Goal: Complete application form

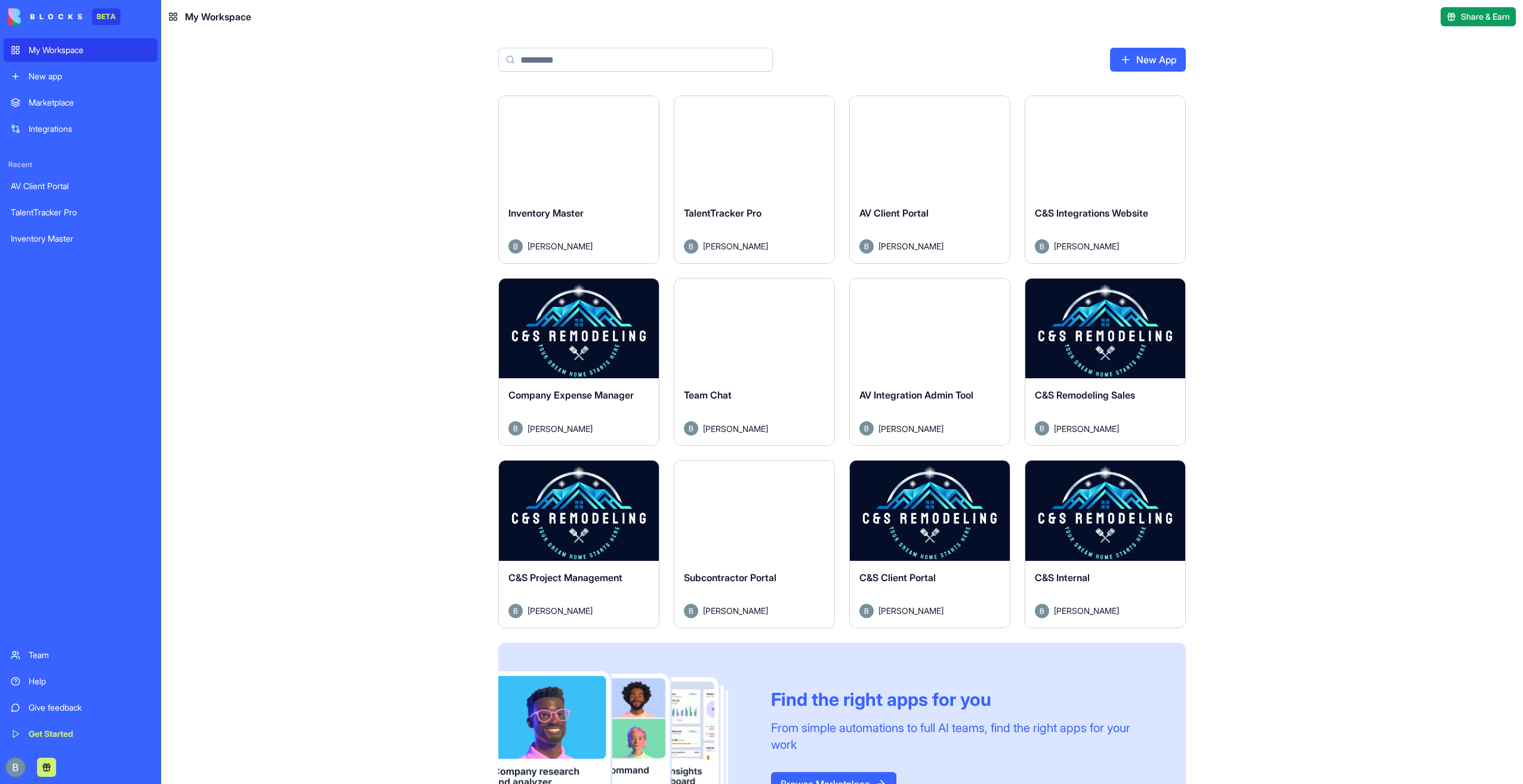
click at [1104, 527] on div "Launch" at bounding box center [1104, 511] width 160 height 100
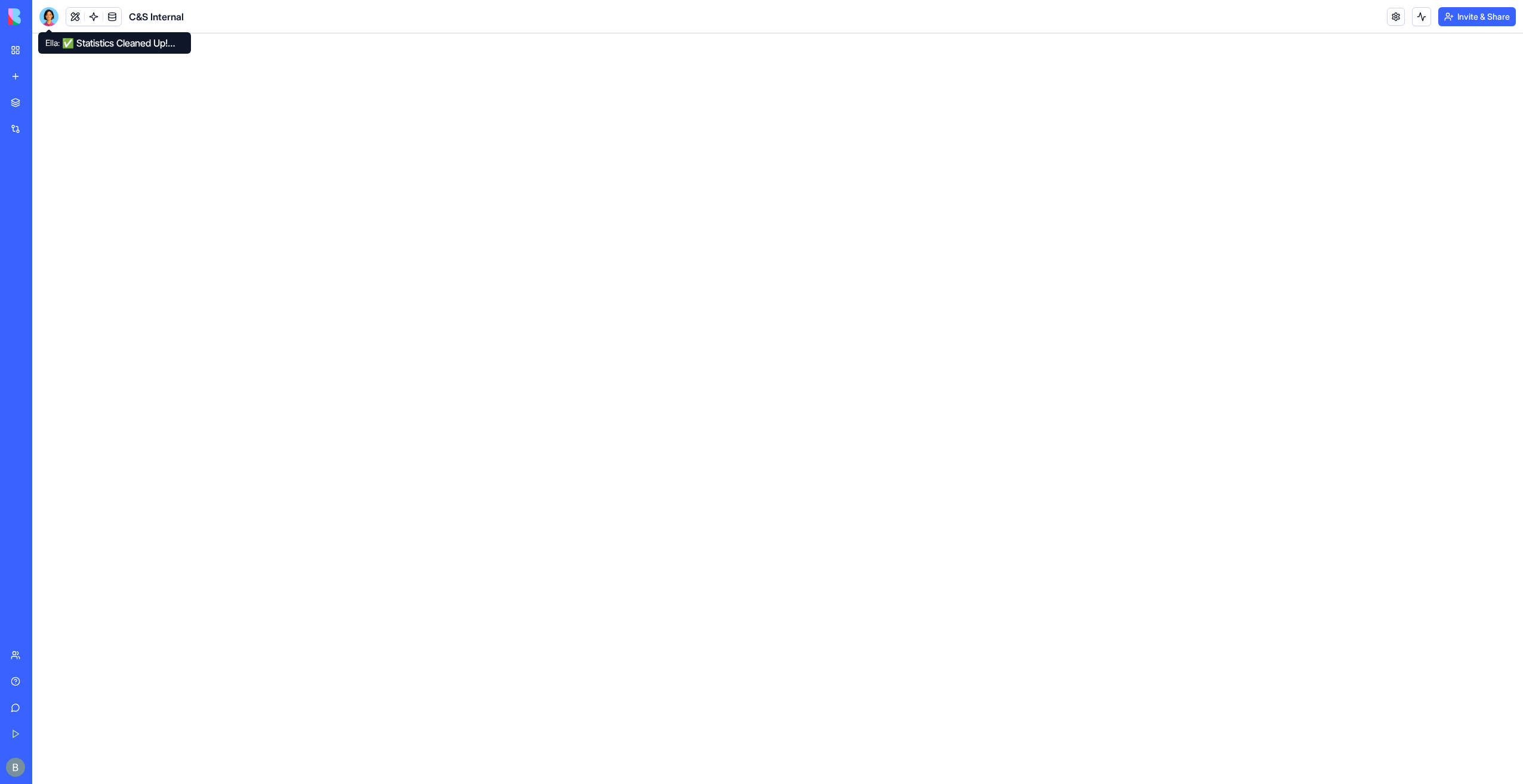
click at [47, 11] on div at bounding box center [49, 16] width 19 height 19
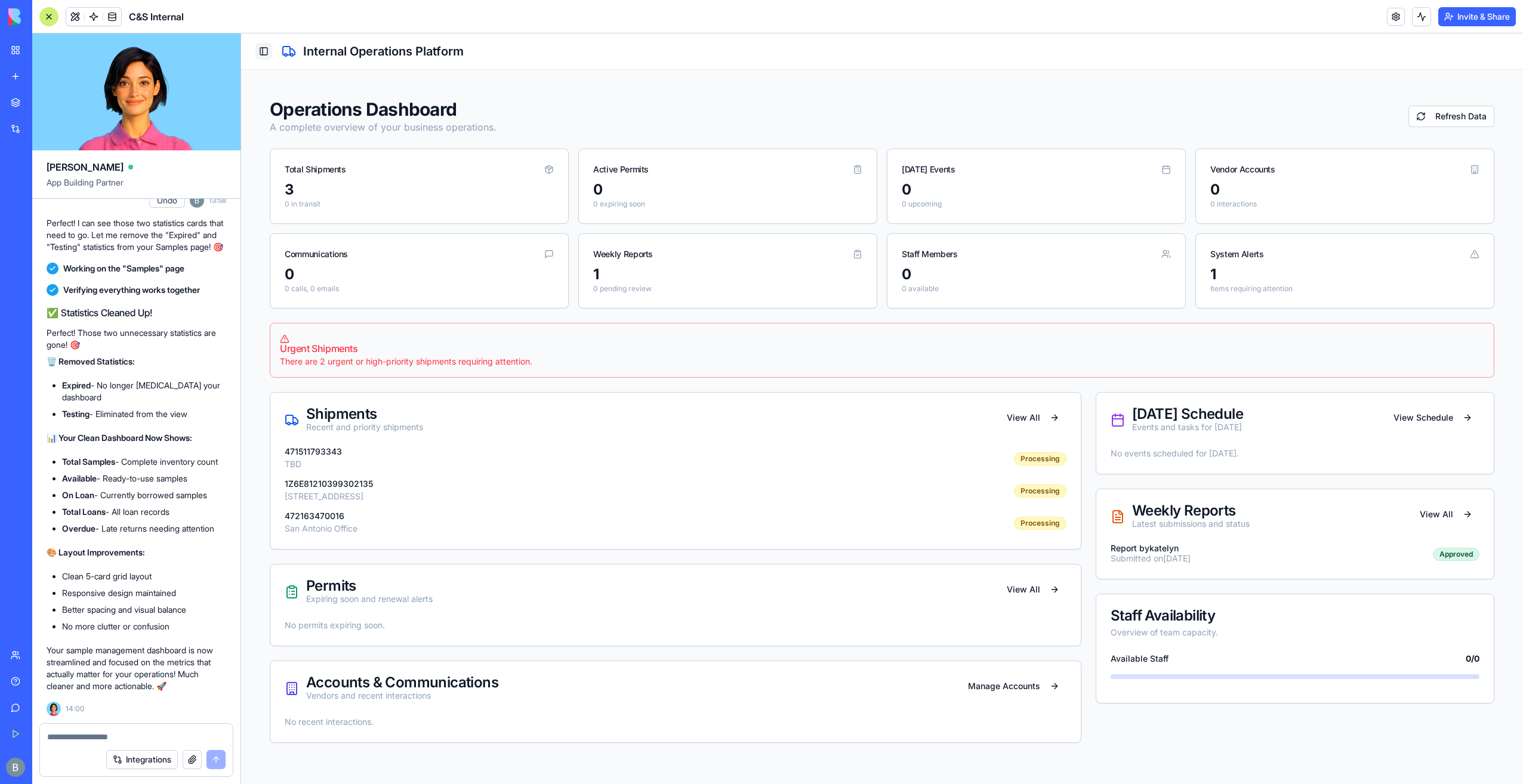
click at [265, 56] on button "Toggle Sidebar" at bounding box center [264, 51] width 16 height 16
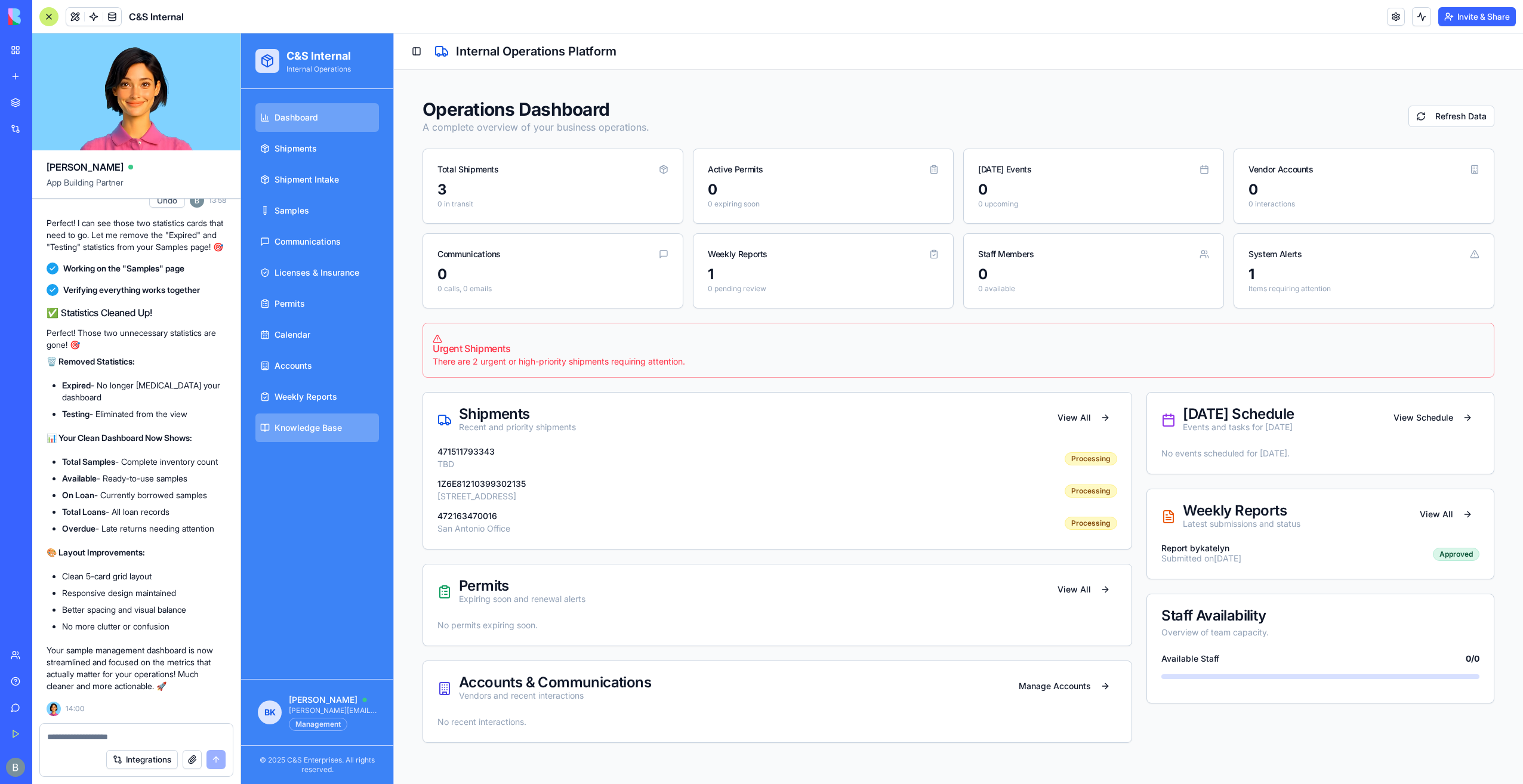
click at [333, 441] on link "Knowledge Base" at bounding box center [317, 428] width 124 height 29
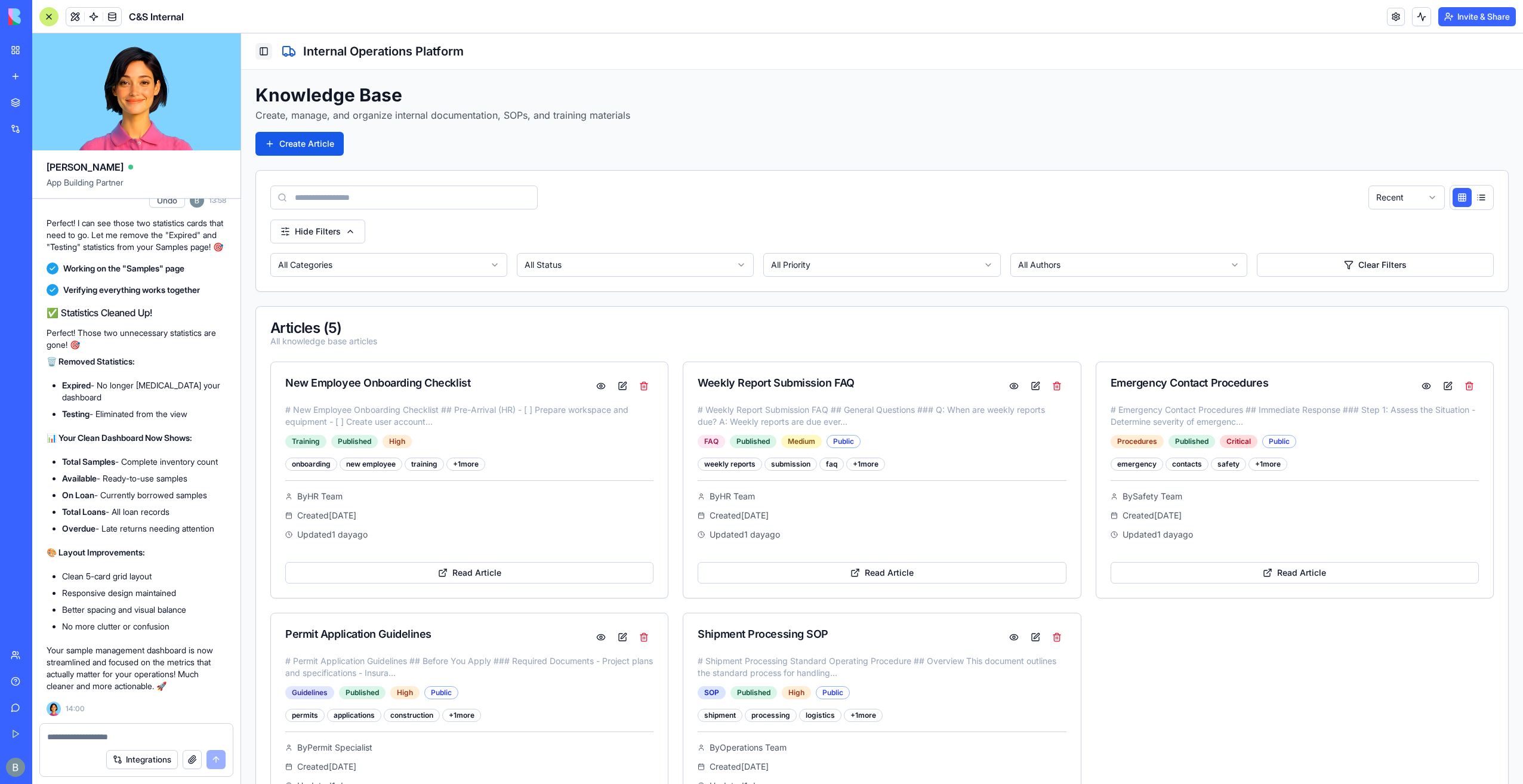
click at [262, 45] on button "Toggle Sidebar" at bounding box center [264, 51] width 16 height 16
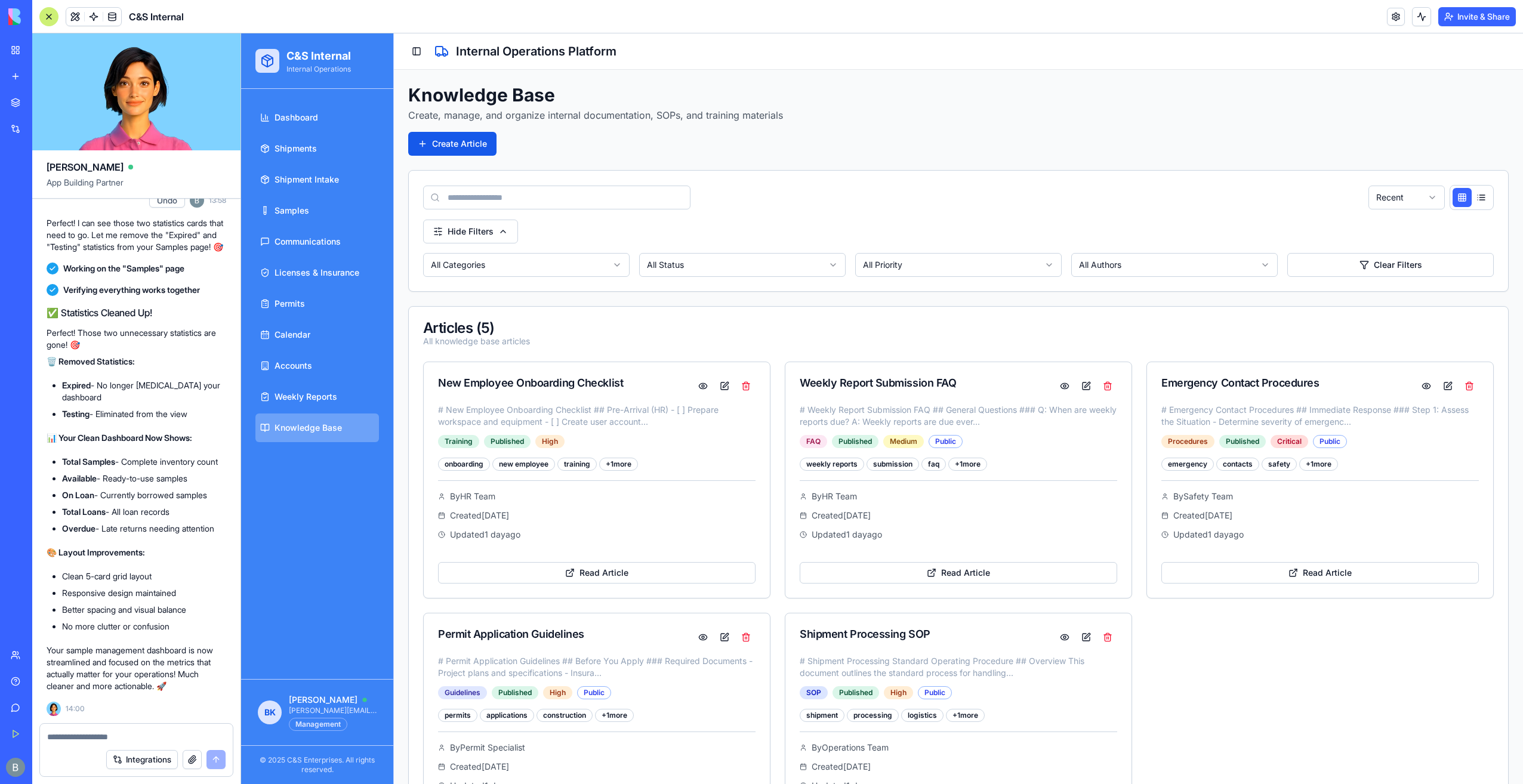
click at [317, 380] on ul "Dashboard Shipments Shipment Intake Samples Communications Licenses & Insurance…" at bounding box center [317, 273] width 124 height 339
click at [316, 394] on span "Weekly Reports" at bounding box center [306, 397] width 62 height 12
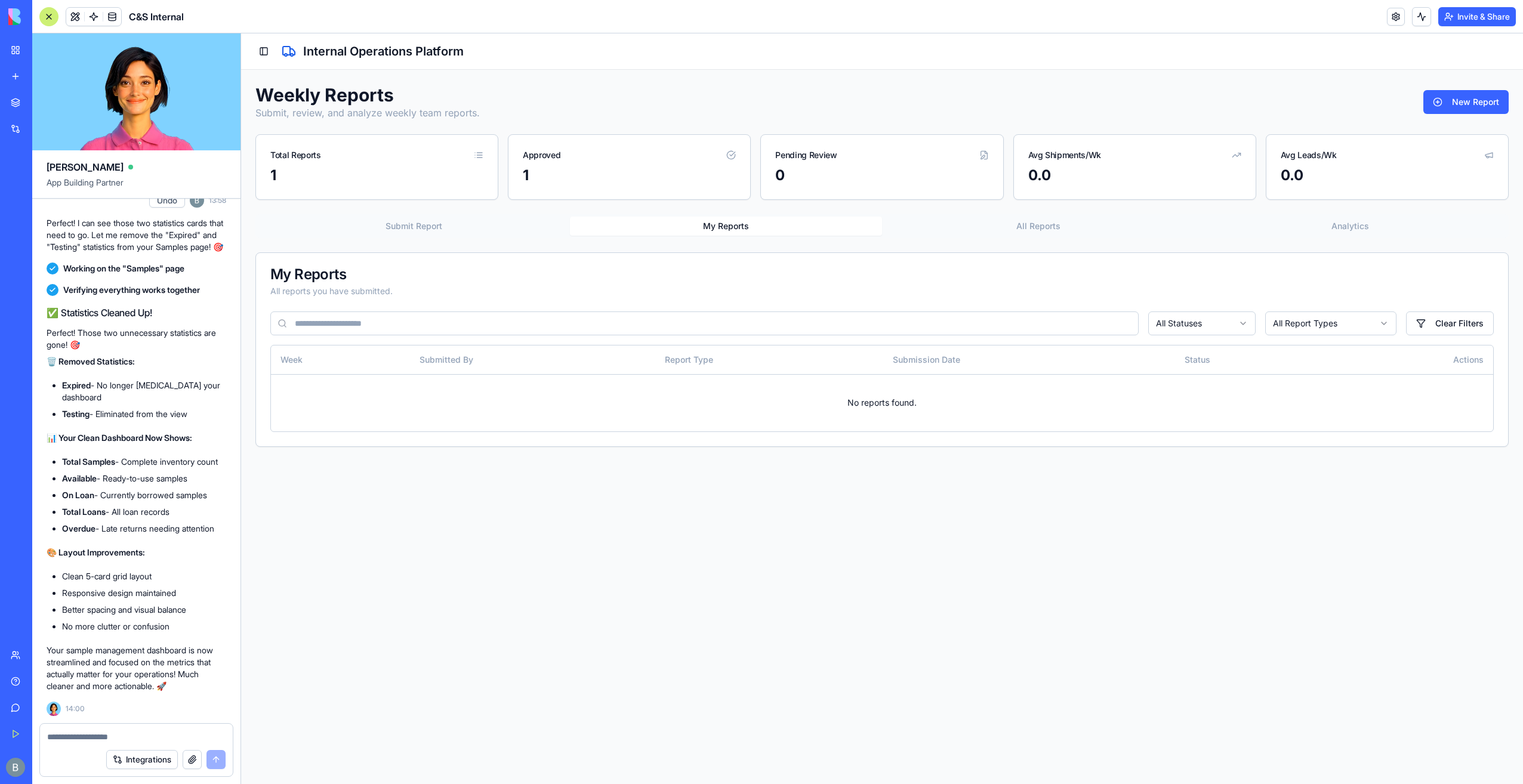
click at [155, 730] on div at bounding box center [136, 733] width 193 height 19
click at [144, 742] on textarea at bounding box center [136, 737] width 178 height 12
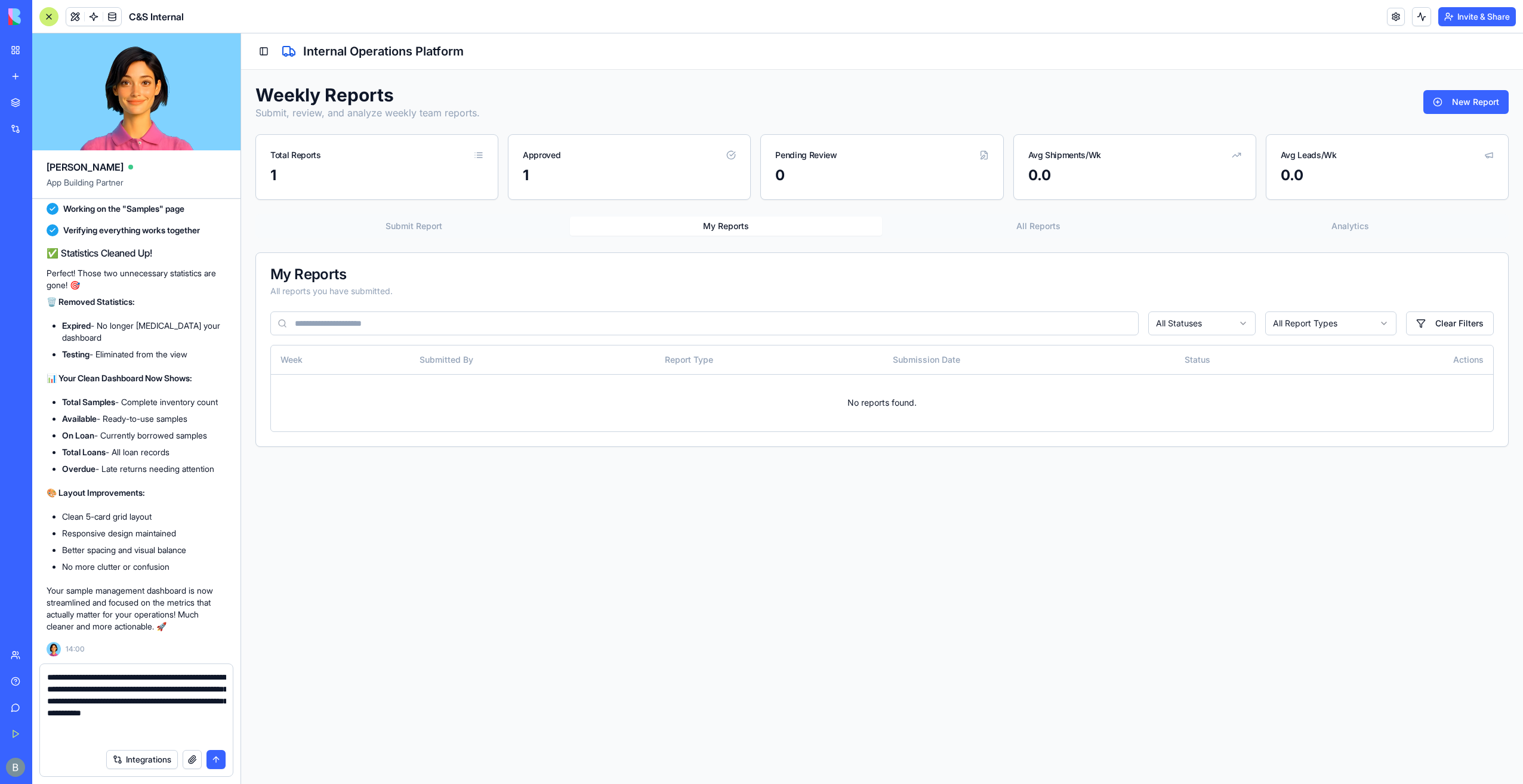
paste textarea "**********"
type textarea "**********"
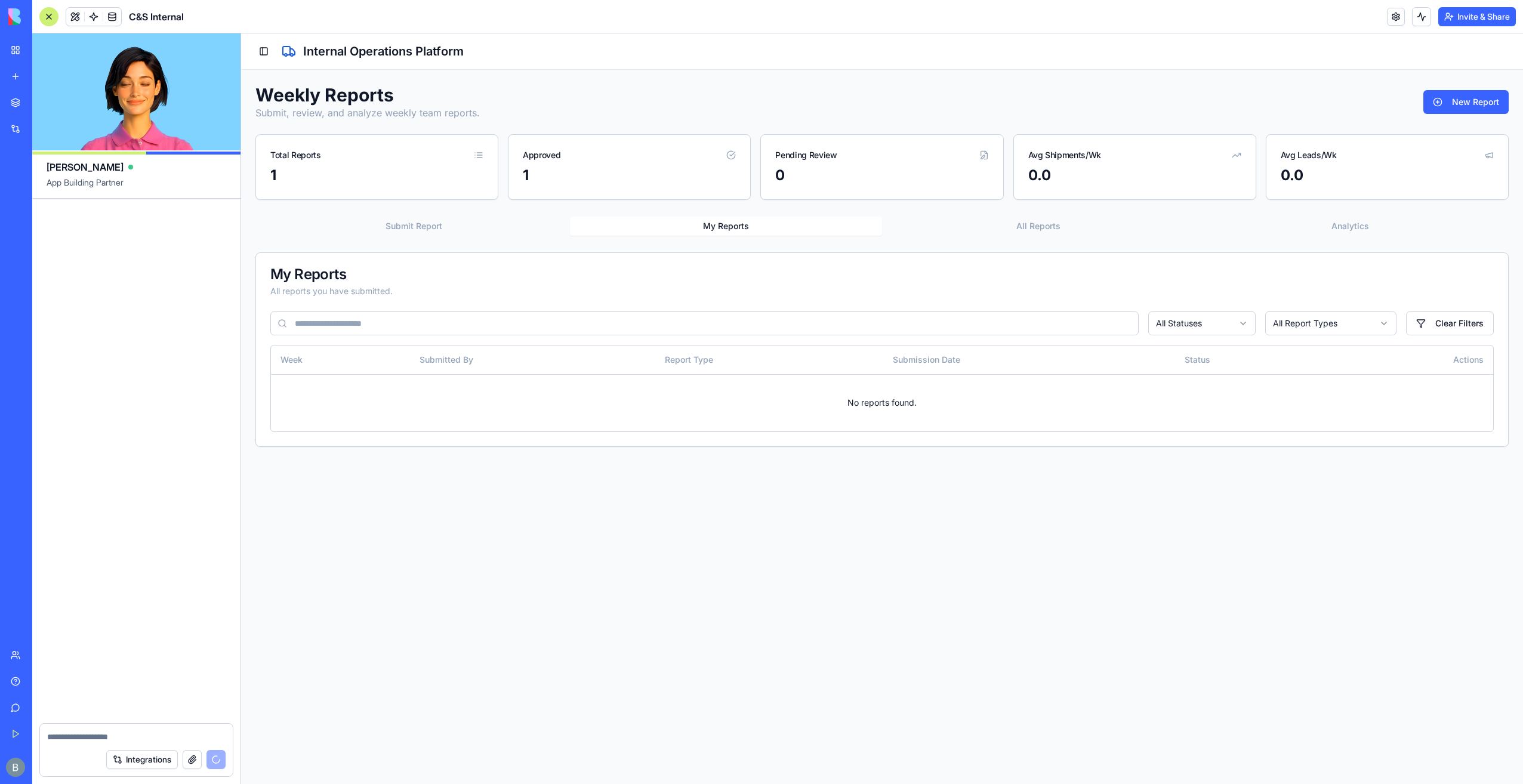
scroll to position [76772, 0]
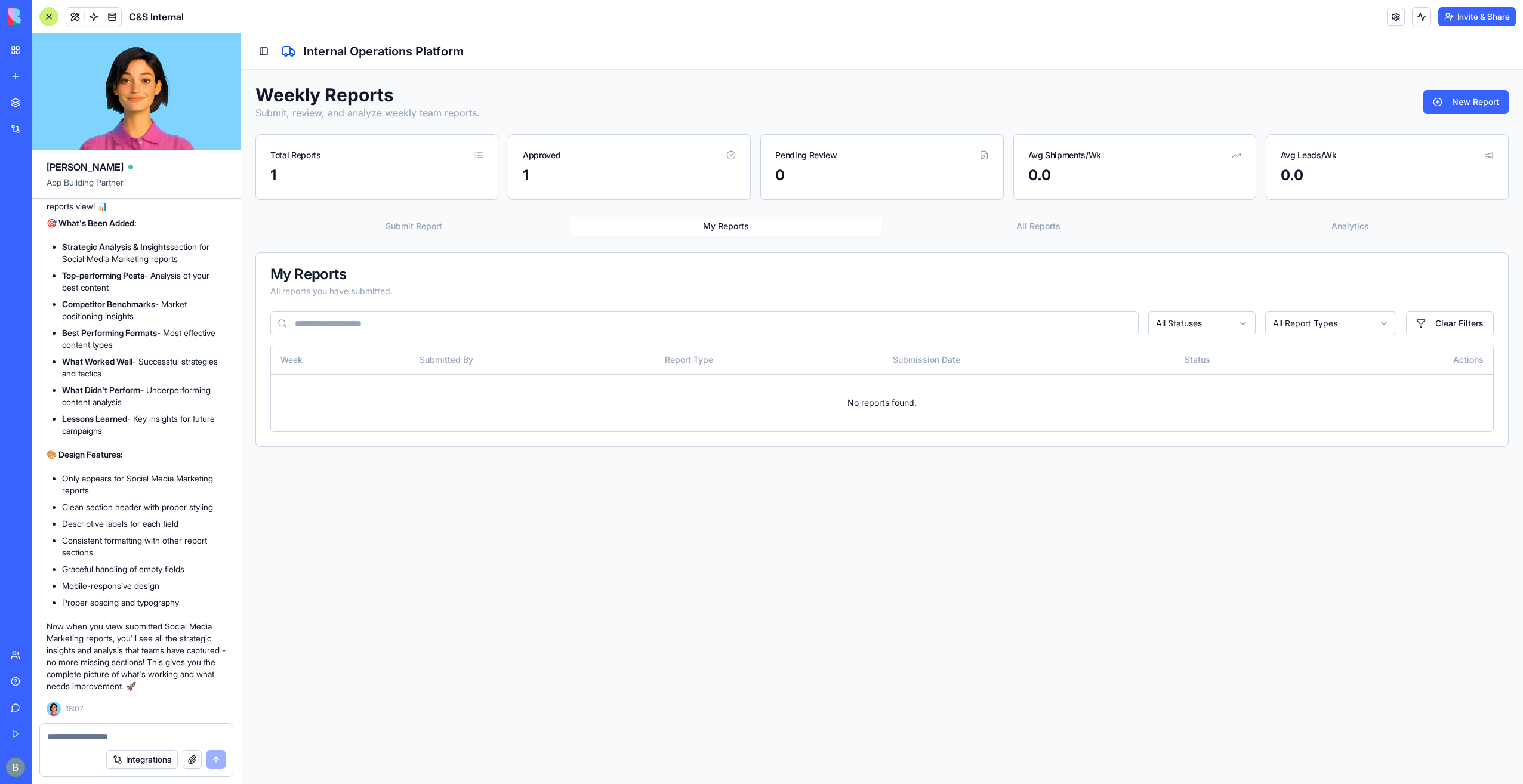
click at [171, 726] on div at bounding box center [136, 733] width 193 height 19
click at [170, 735] on textarea at bounding box center [137, 737] width 179 height 12
click at [260, 55] on button "Toggle Sidebar" at bounding box center [264, 51] width 16 height 16
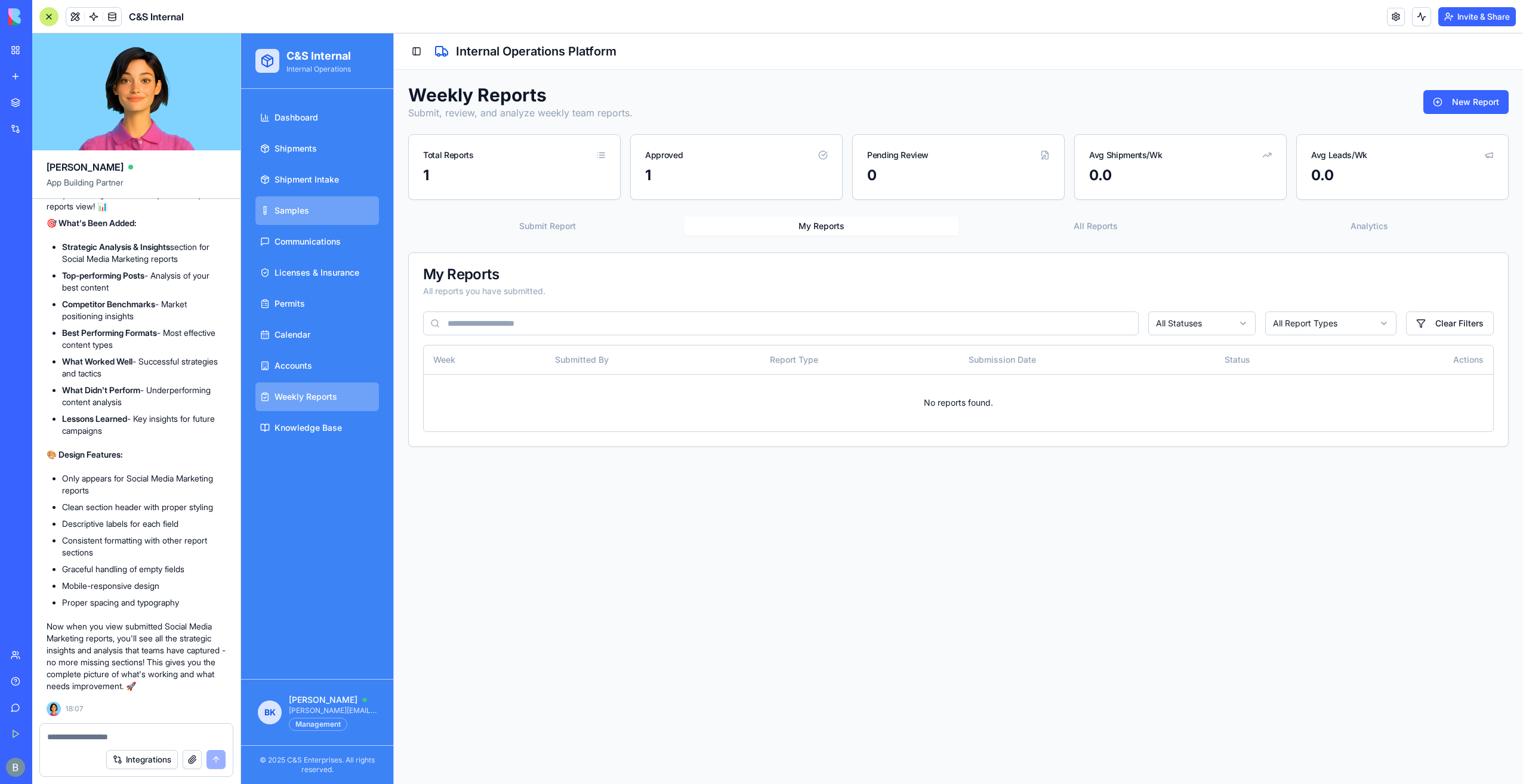
click at [314, 199] on link "Samples" at bounding box center [317, 211] width 124 height 29
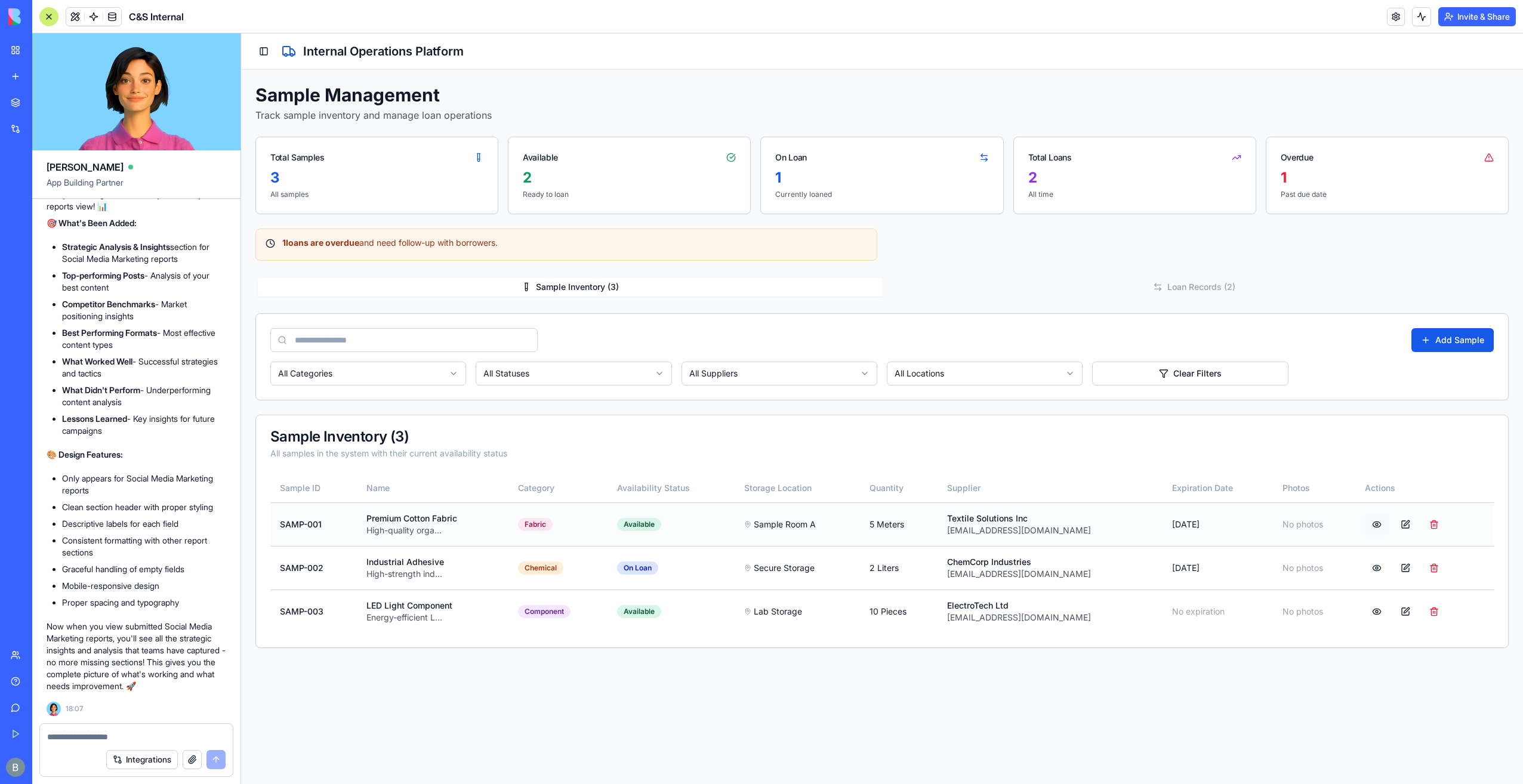
click at [1371, 524] on button at bounding box center [1376, 524] width 24 height 22
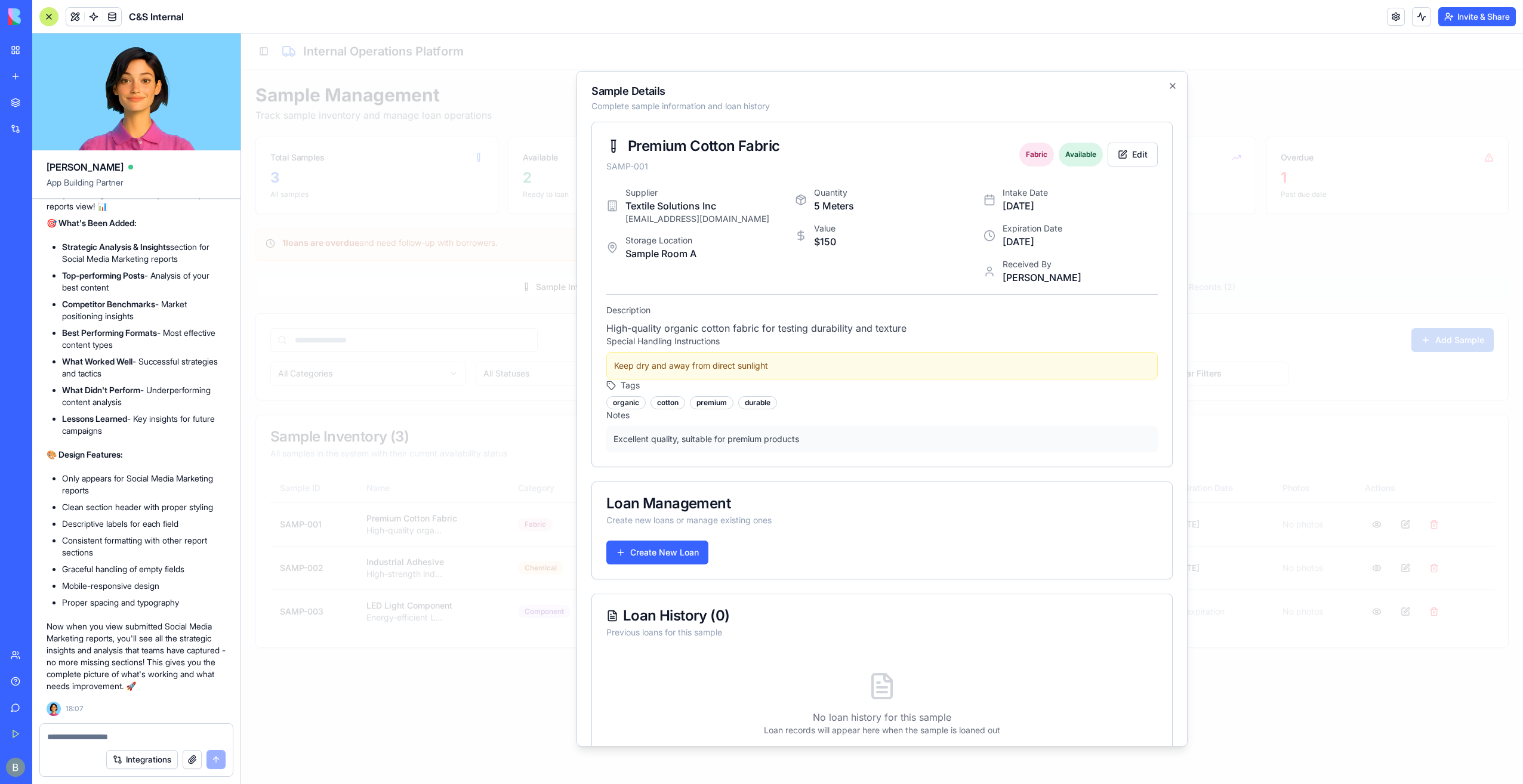
click at [1307, 258] on div at bounding box center [882, 409] width 1282 height 750
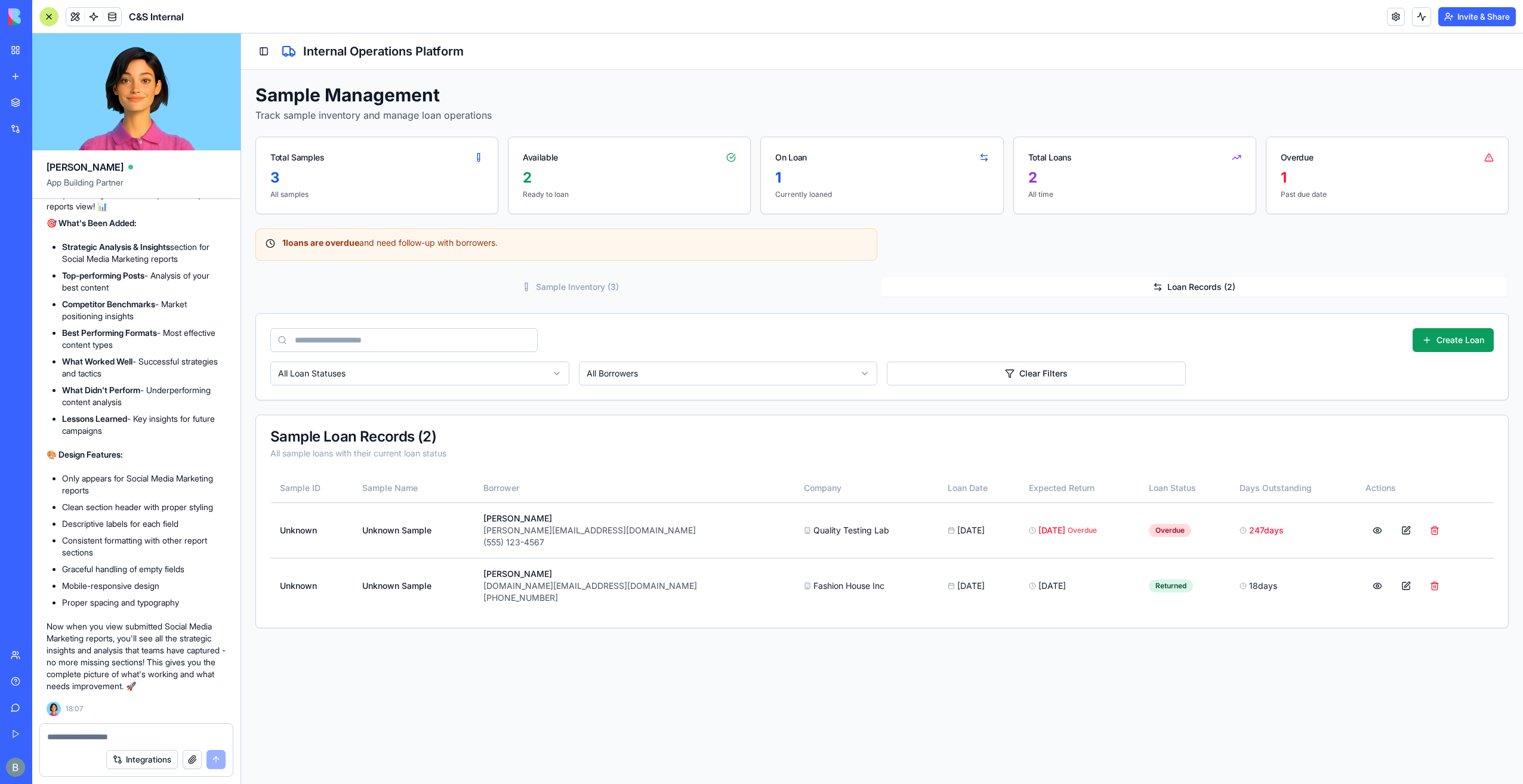
drag, startPoint x: 1116, startPoint y: 286, endPoint x: 1110, endPoint y: 285, distance: 6.1
click at [1112, 285] on button "Loan Records ( 2 )" at bounding box center [1194, 287] width 624 height 19
click at [621, 255] on div "1 loans are overdue and need follow-up with borrowers." at bounding box center [567, 244] width 622 height 32
click at [617, 271] on div "Sample Management Track sample inventory and manage loan operations Total Sampl…" at bounding box center [882, 356] width 1253 height 544
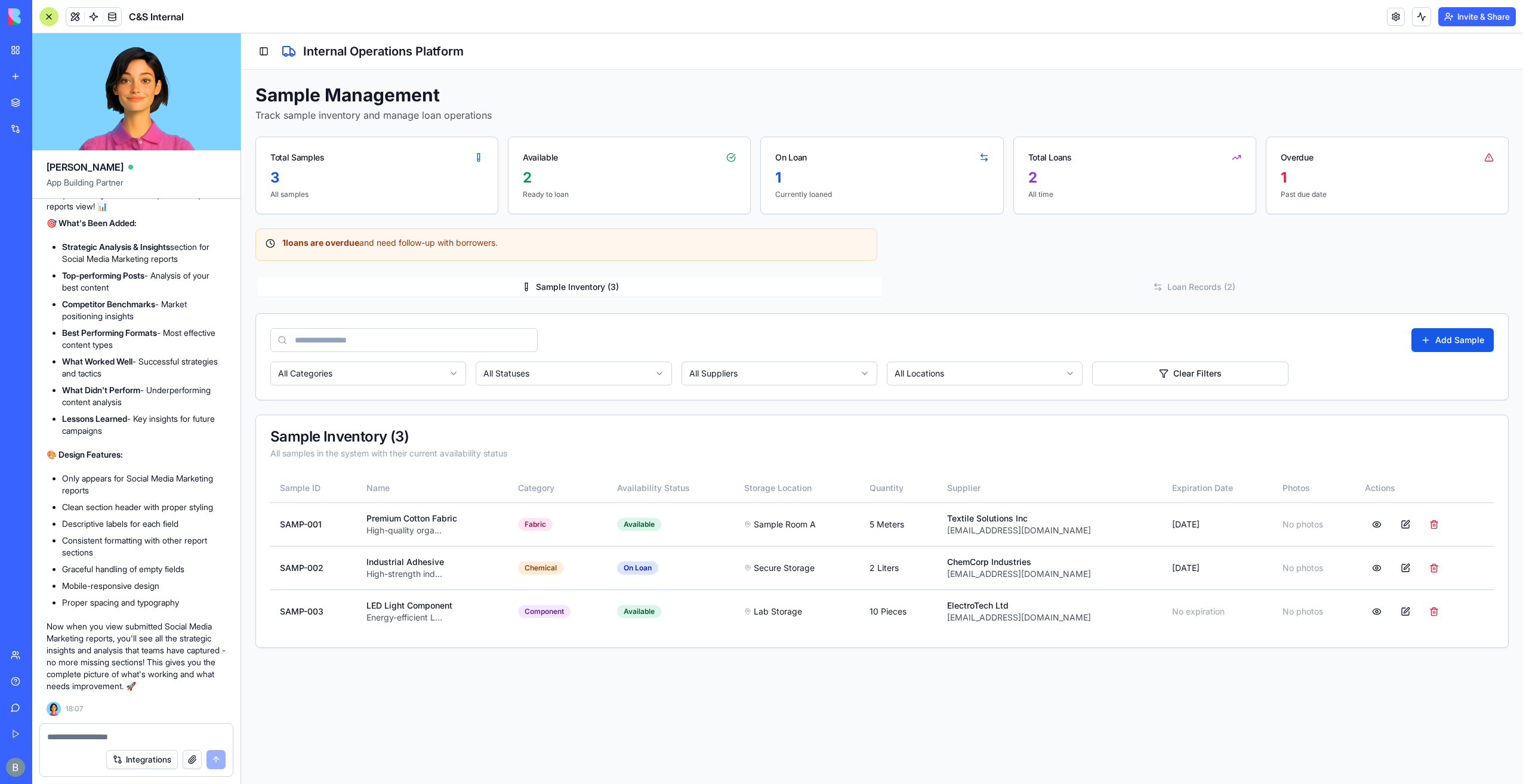
click at [615, 279] on button "Sample Inventory ( 3 )" at bounding box center [569, 287] width 624 height 19
click at [1372, 524] on button at bounding box center [1376, 524] width 24 height 22
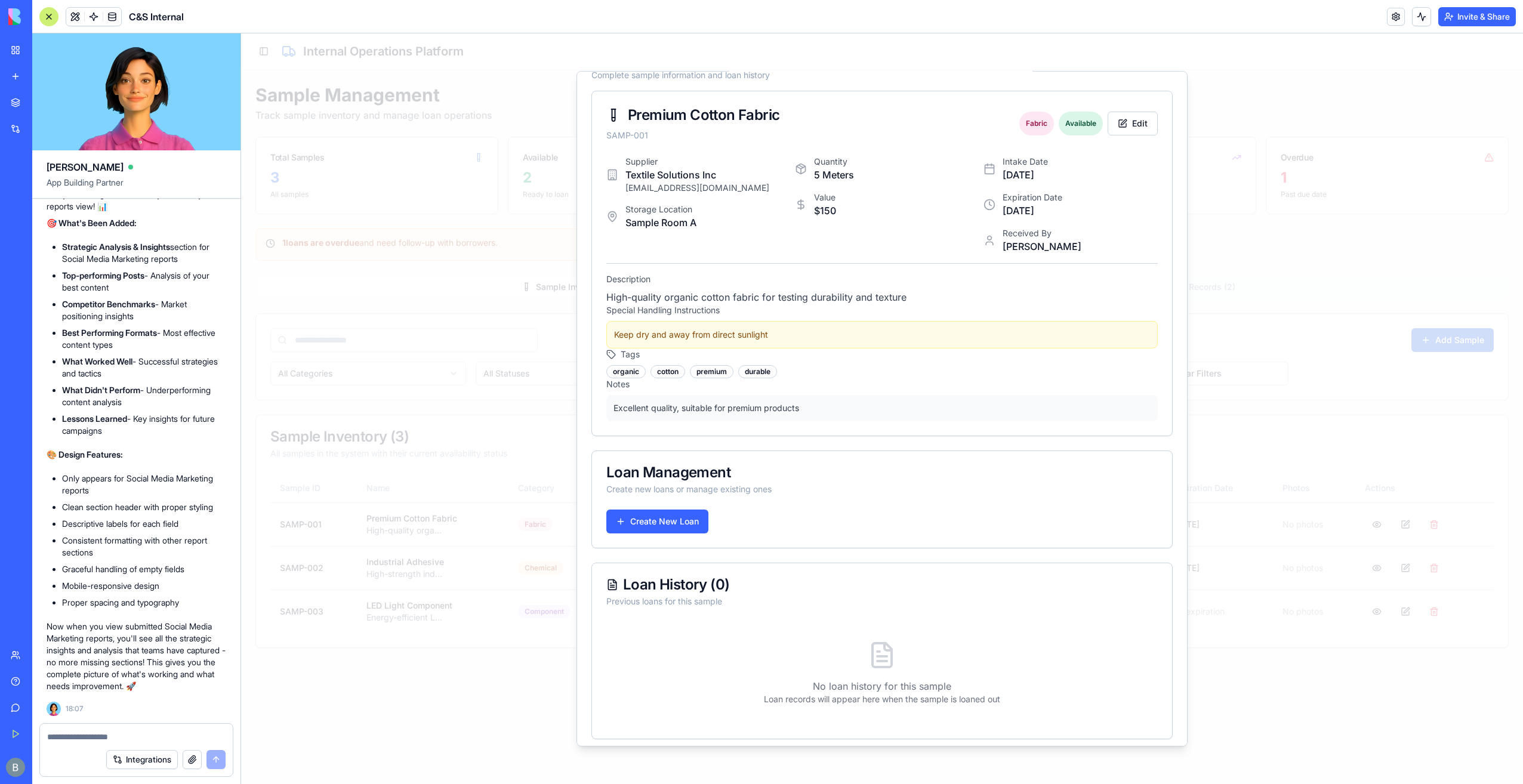
scroll to position [35, 0]
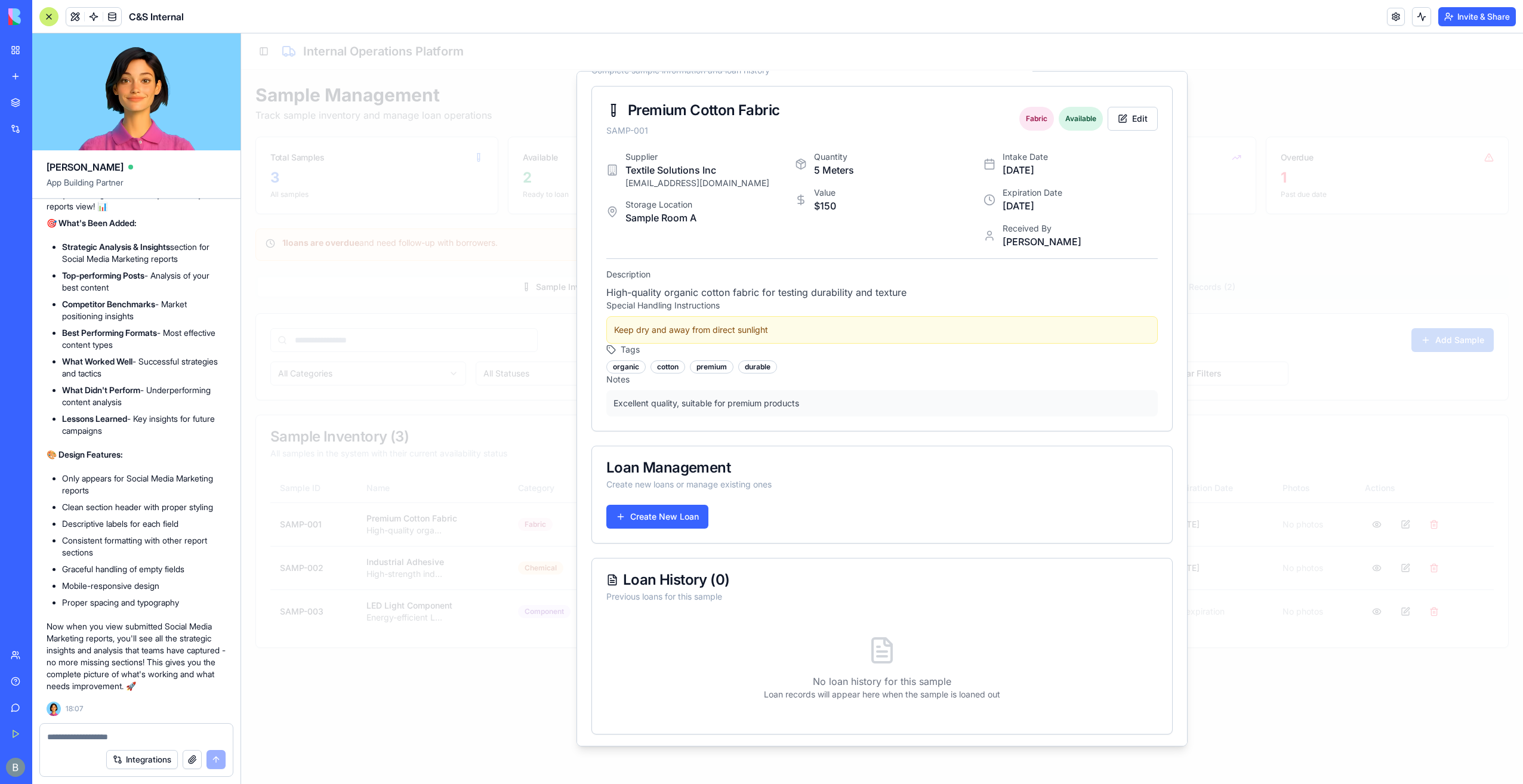
click at [1323, 370] on div at bounding box center [882, 409] width 1282 height 750
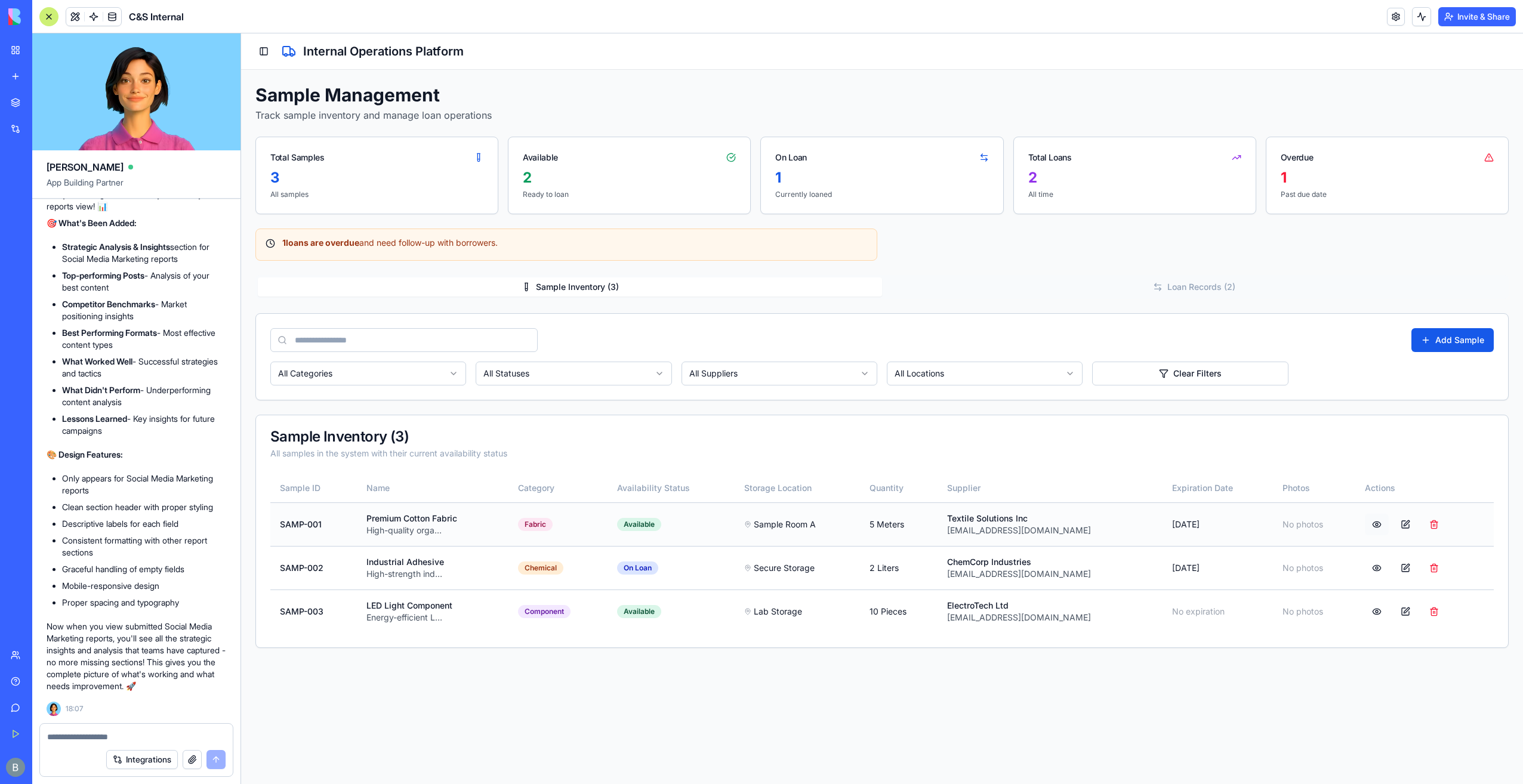
click at [1373, 520] on button at bounding box center [1376, 524] width 24 height 22
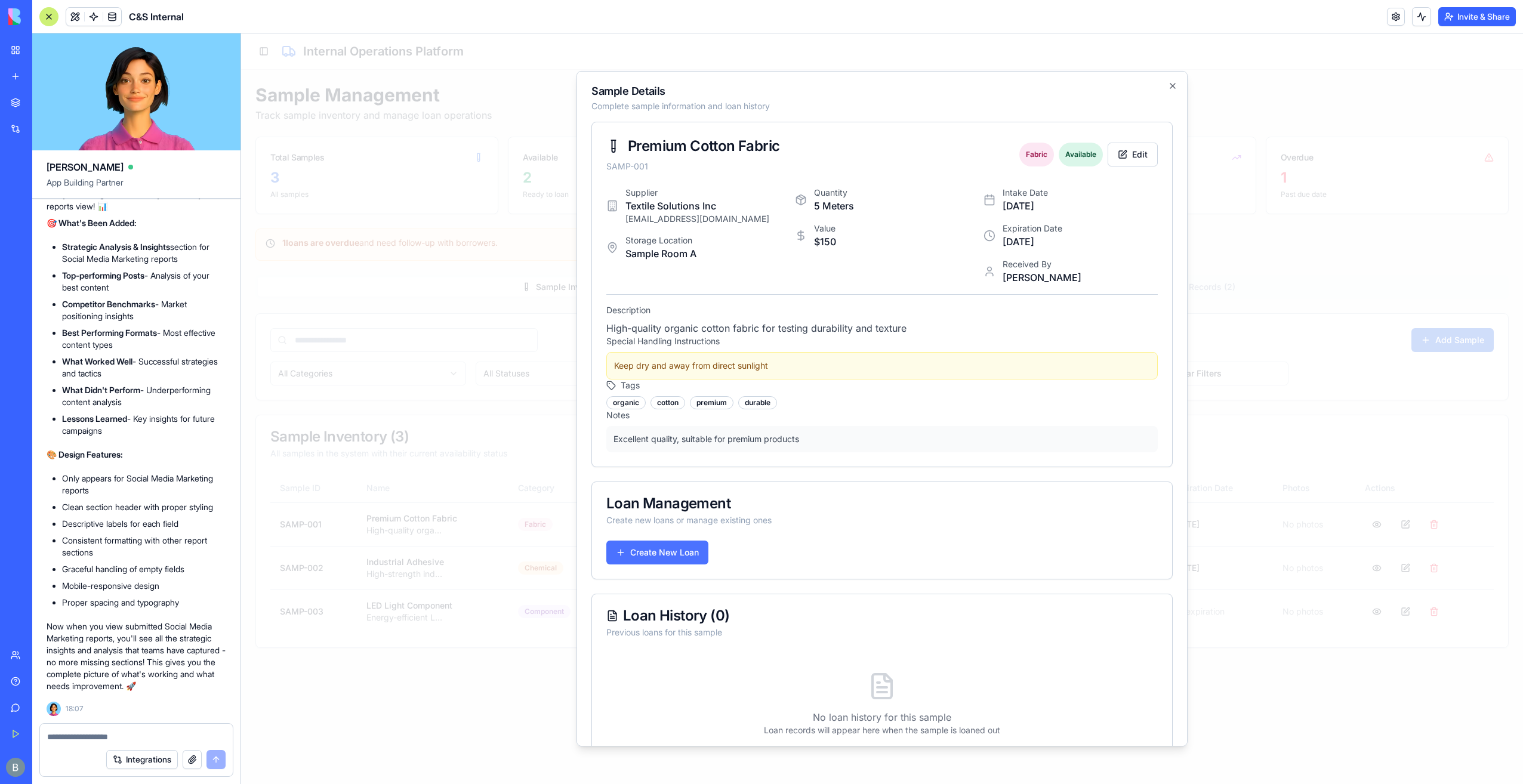
click at [693, 559] on button "Create New Loan" at bounding box center [657, 552] width 102 height 24
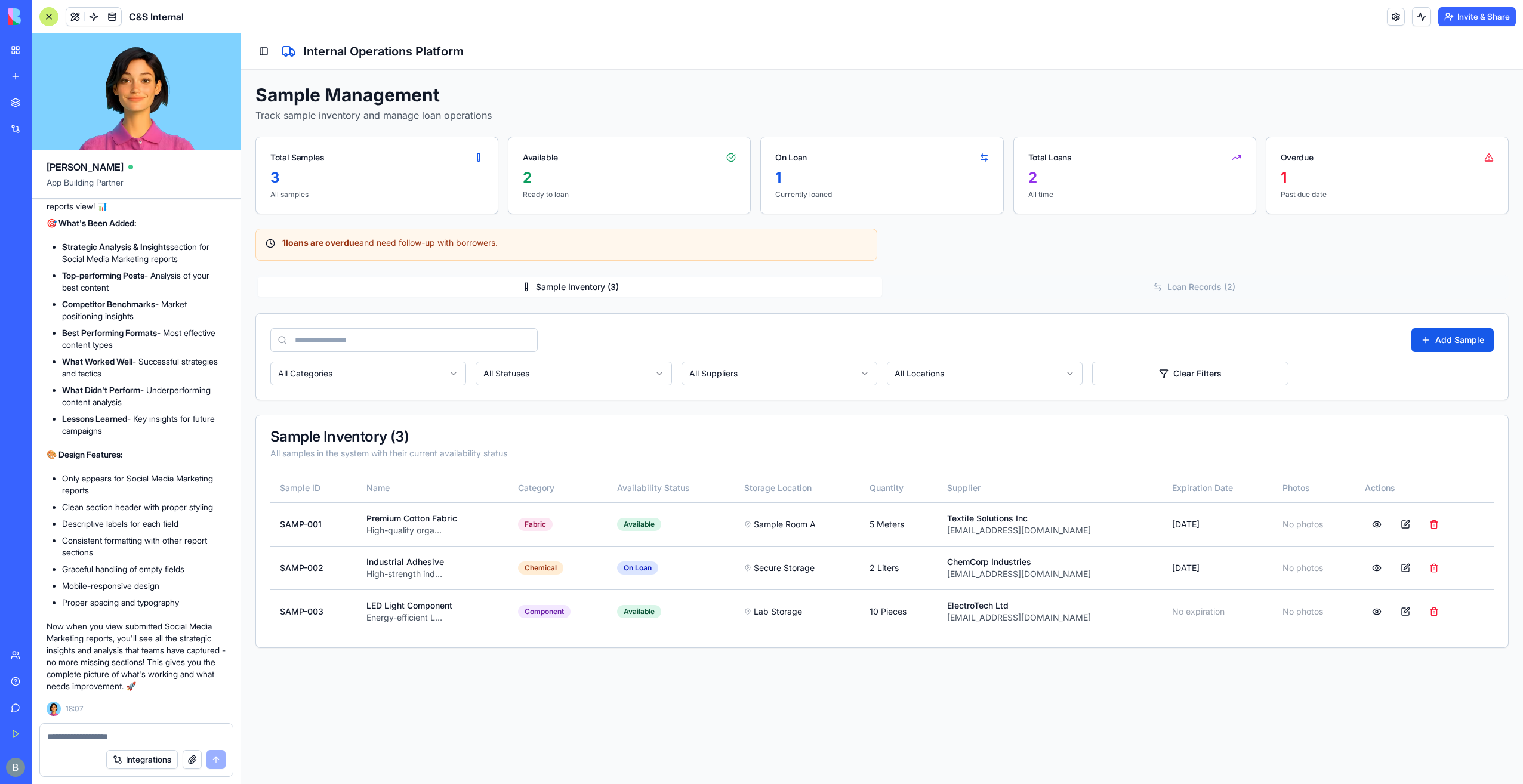
click at [1179, 281] on body "C&S Internal Internal Operations Dashboard Shipments Shipment Intake Samples Co…" at bounding box center [882, 409] width 1282 height 750
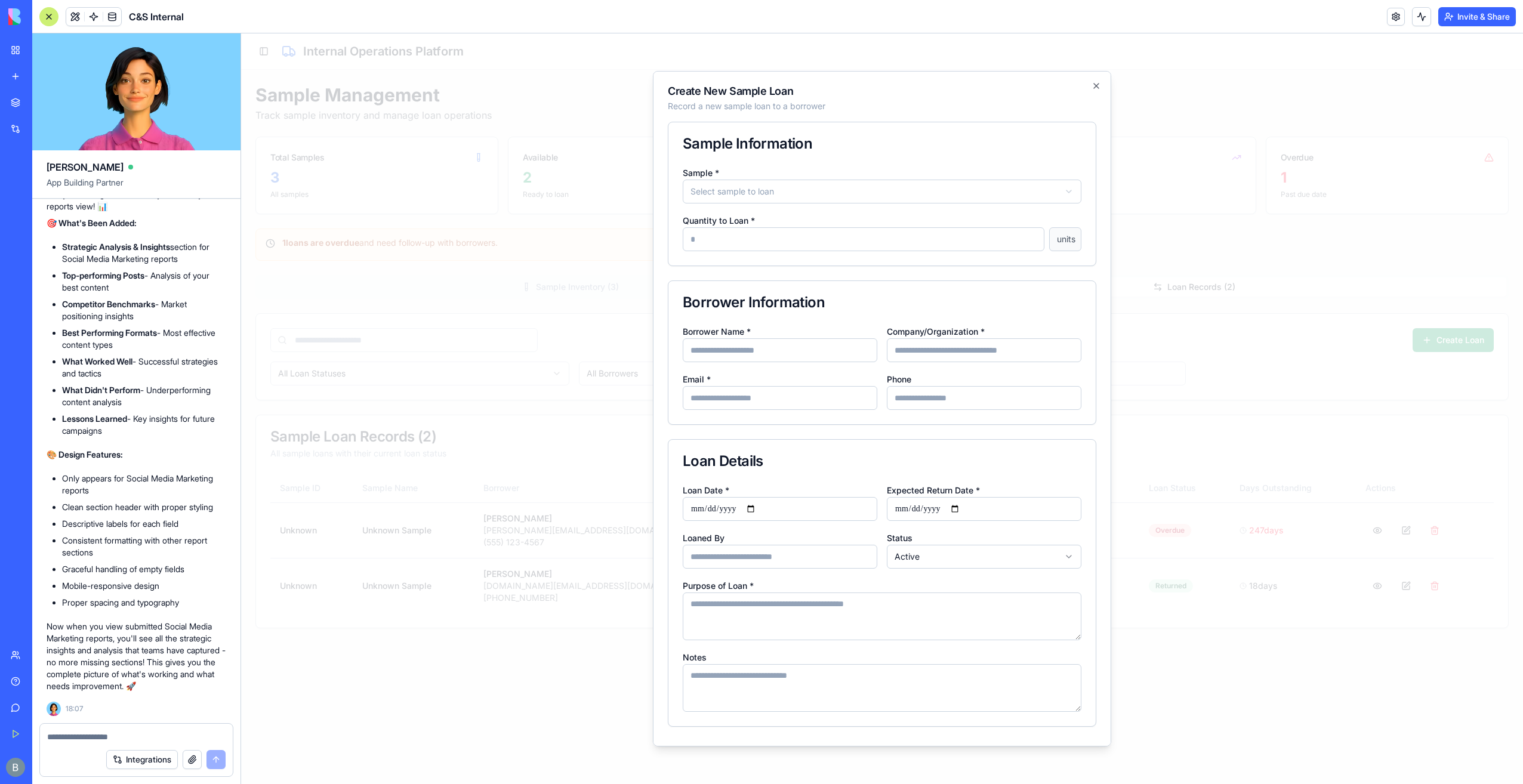
click at [826, 196] on body "C&S Internal Internal Operations Dashboard Shipments Shipment Intake Samples Co…" at bounding box center [882, 409] width 1282 height 750
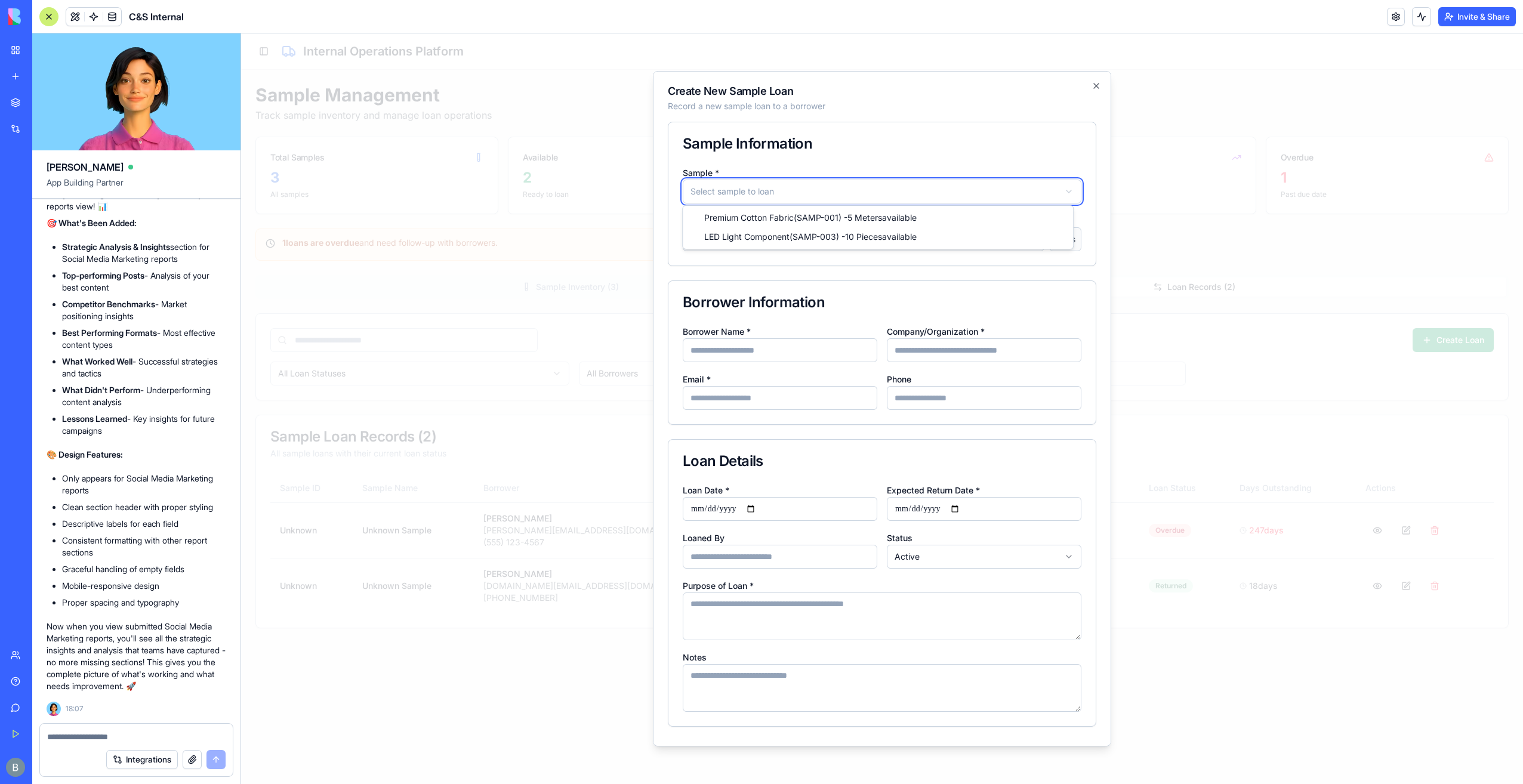
click at [818, 171] on body "C&S Internal Internal Operations Dashboard Shipments Shipment Intake Samples Co…" at bounding box center [882, 409] width 1282 height 750
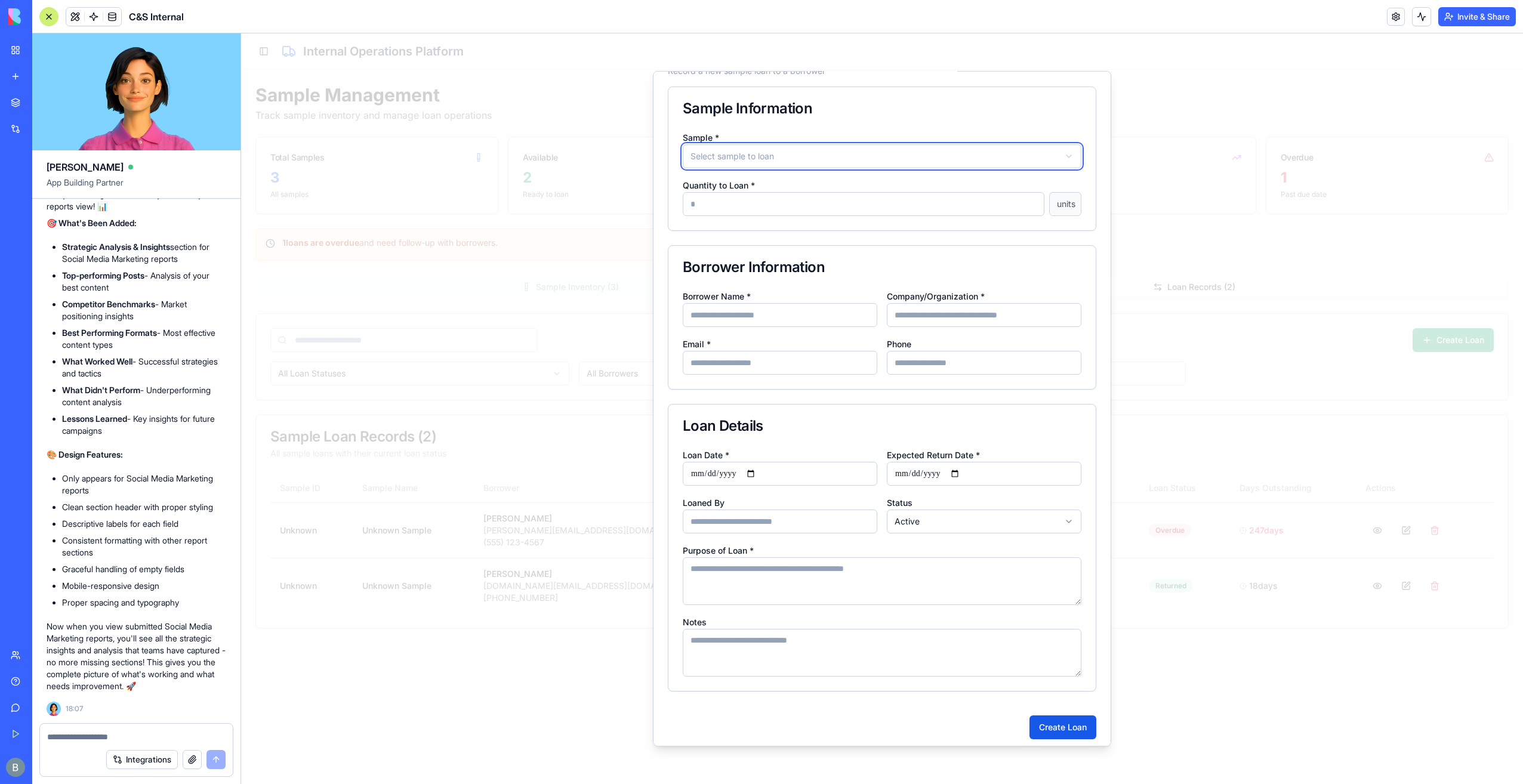
scroll to position [41, 0]
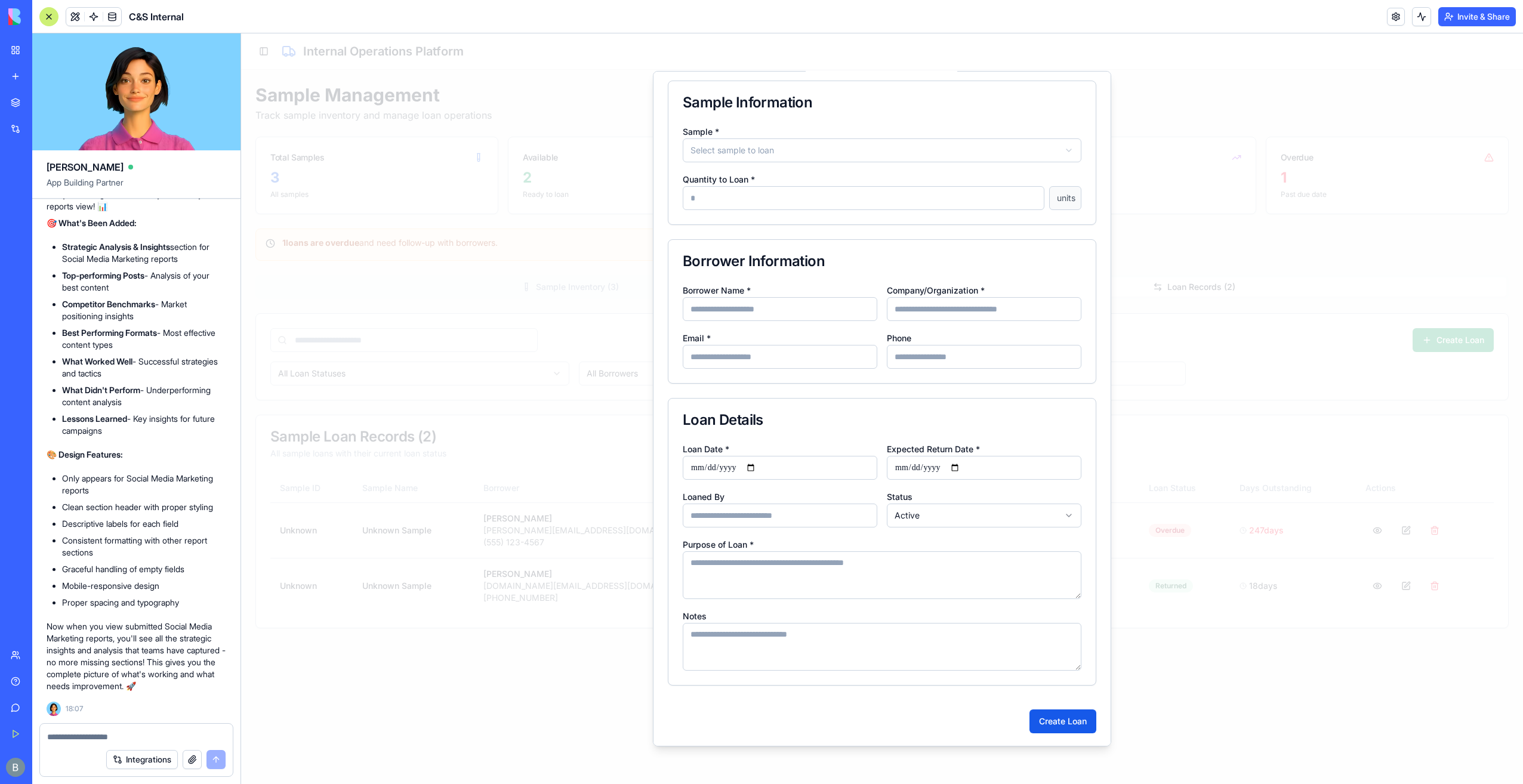
click at [790, 303] on input "Borrower Name *" at bounding box center [780, 309] width 195 height 24
click at [831, 262] on div "Borrower Information" at bounding box center [881, 262] width 398 height 14
click at [795, 507] on input "Loaned By" at bounding box center [780, 515] width 195 height 24
click at [797, 482] on div "**********" at bounding box center [881, 484] width 398 height 86
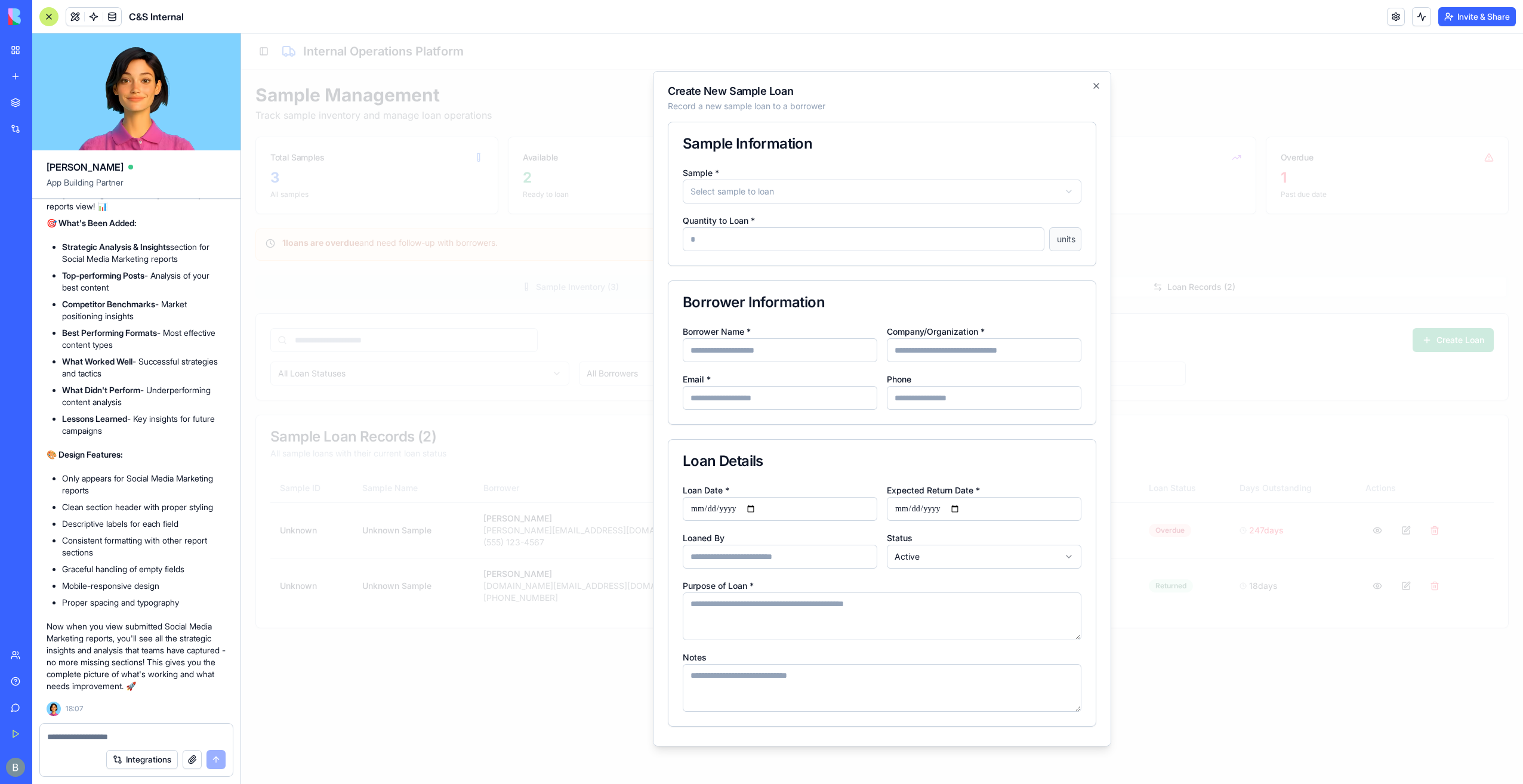
click at [815, 353] on input "Borrower Name *" at bounding box center [780, 350] width 195 height 24
click at [824, 324] on div "Borrower Name *" at bounding box center [780, 343] width 195 height 38
click at [1219, 191] on div at bounding box center [882, 409] width 1282 height 750
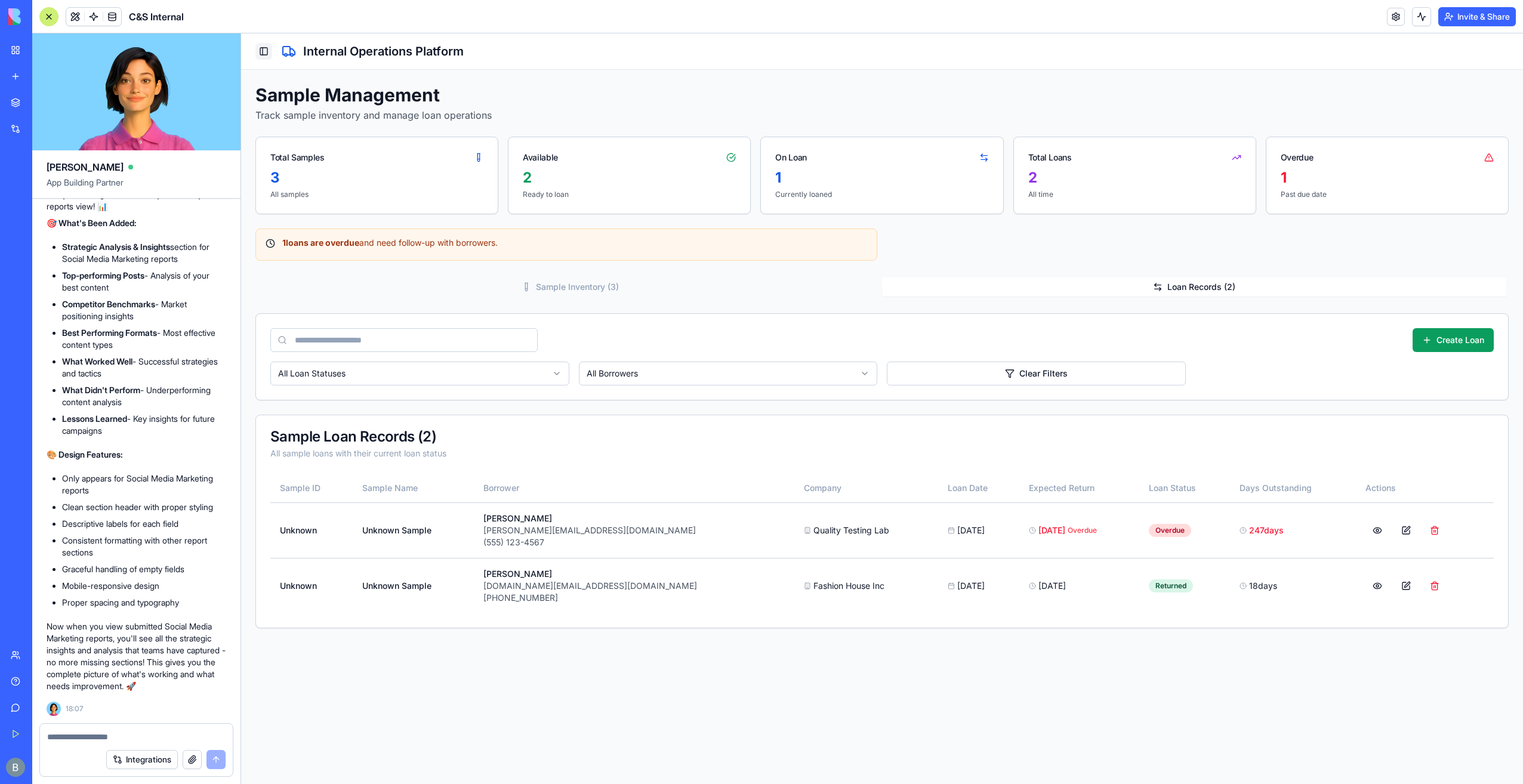
click at [268, 51] on button "Toggle Sidebar" at bounding box center [264, 51] width 16 height 16
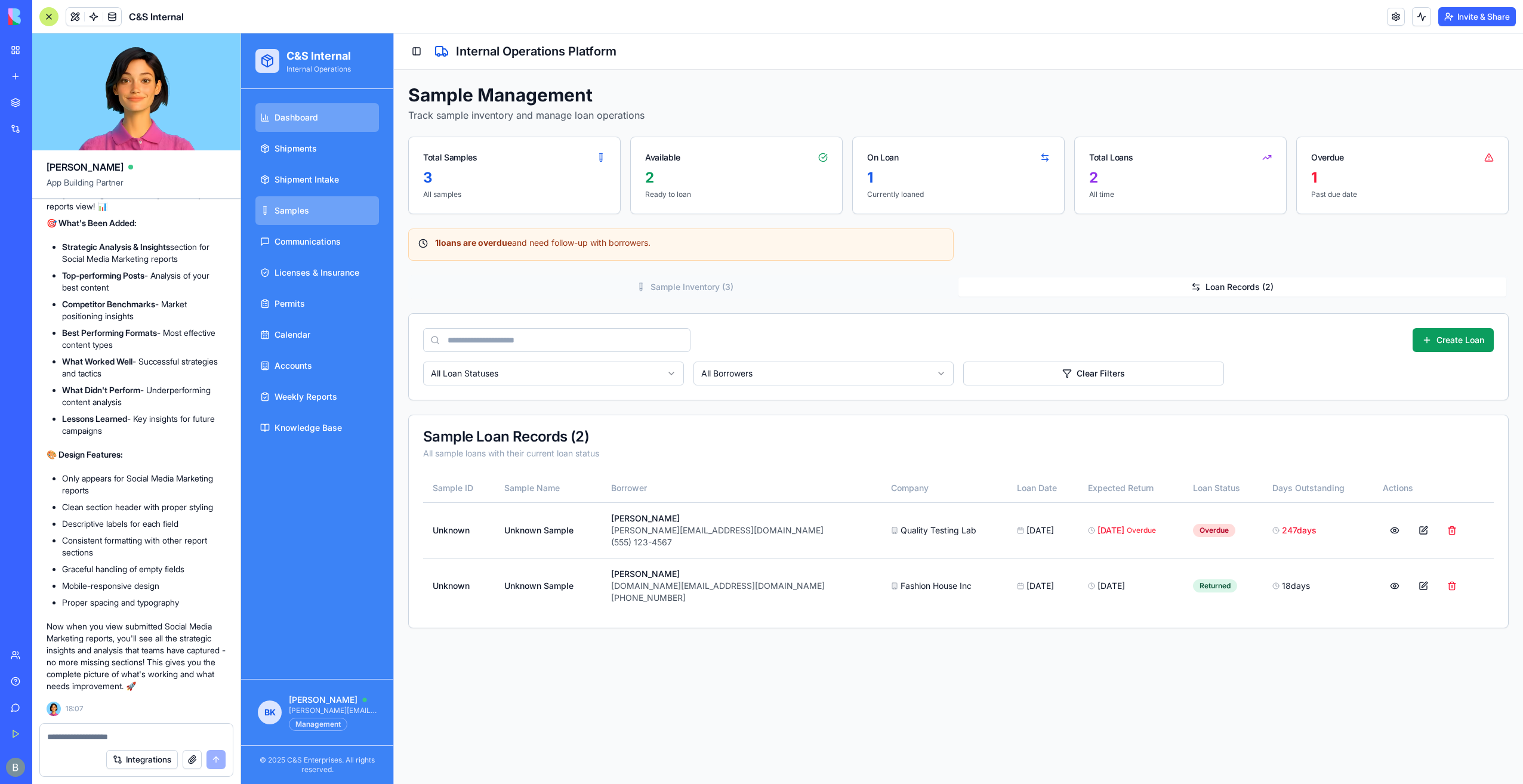
click at [294, 112] on span "Dashboard" at bounding box center [296, 118] width 43 height 12
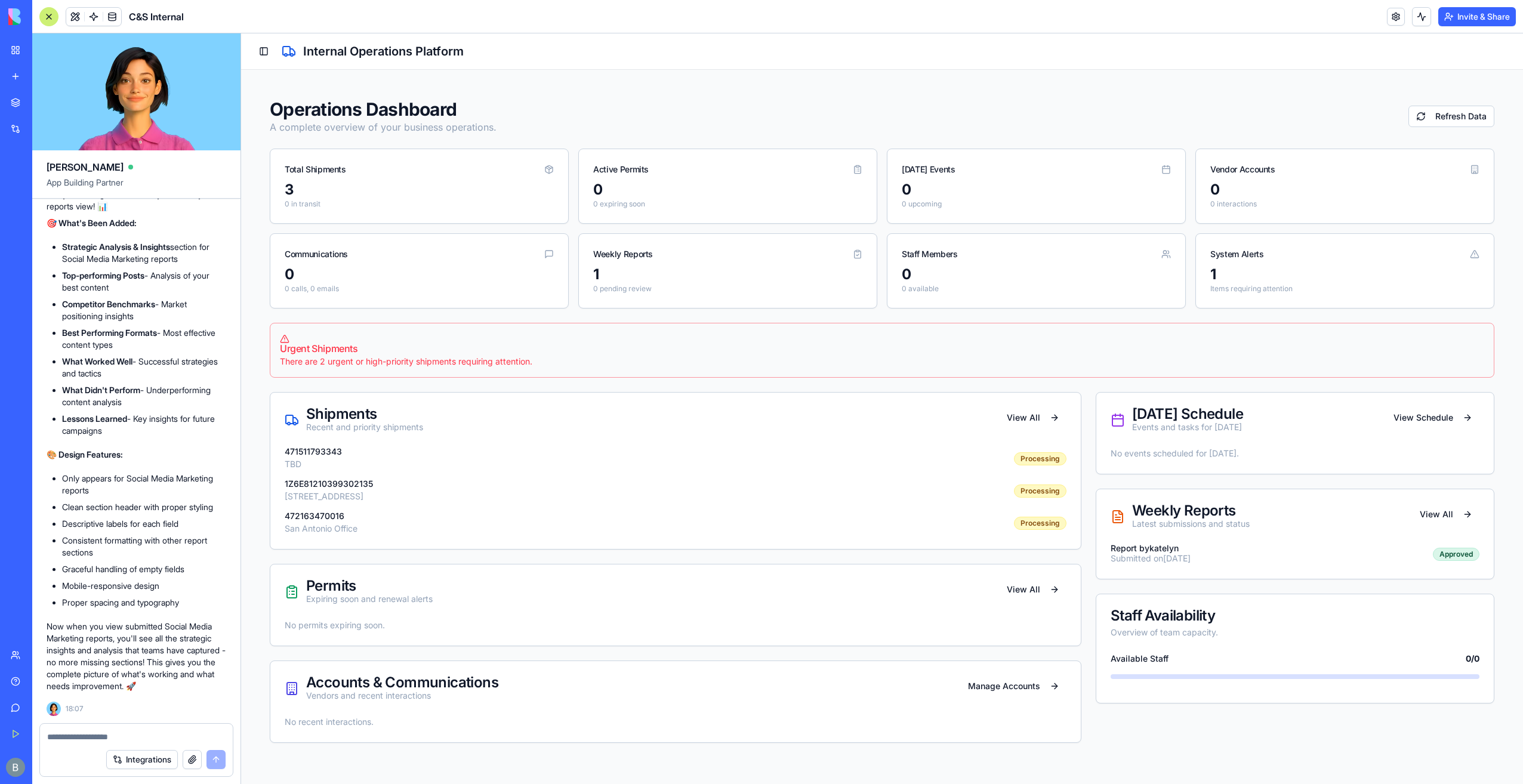
click at [20, 49] on link "My Workspace" at bounding box center [27, 50] width 48 height 24
